Goal: Navigation & Orientation: Find specific page/section

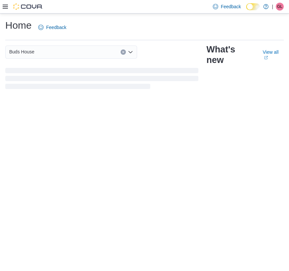
click at [6, 7] on icon at bounding box center [5, 7] width 5 height 4
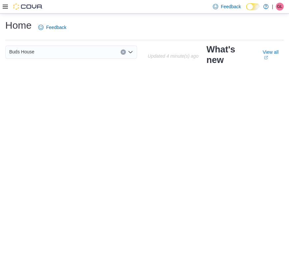
click at [196, 271] on html "Feedback Dark Mode Buds House | [PERSON_NAME] Lago Home Feedback Buds House Upd…" at bounding box center [144, 135] width 289 height 271
